Goal: Transaction & Acquisition: Purchase product/service

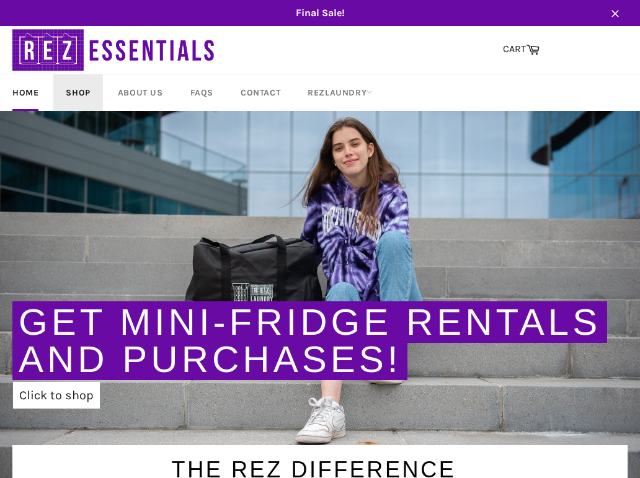
click at [79, 93] on link "Shop" at bounding box center [77, 92] width 49 height 37
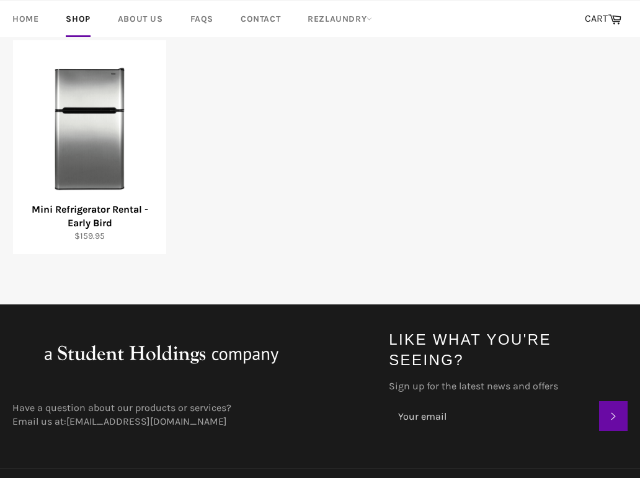
scroll to position [272, 0]
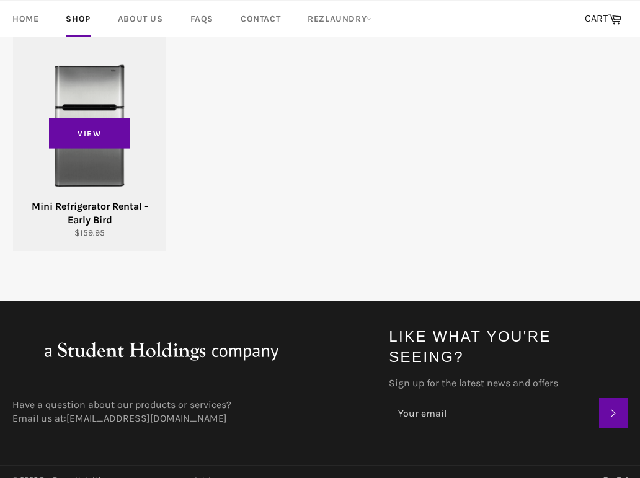
click at [104, 197] on div "View" at bounding box center [89, 144] width 153 height 214
